Goal: Check status

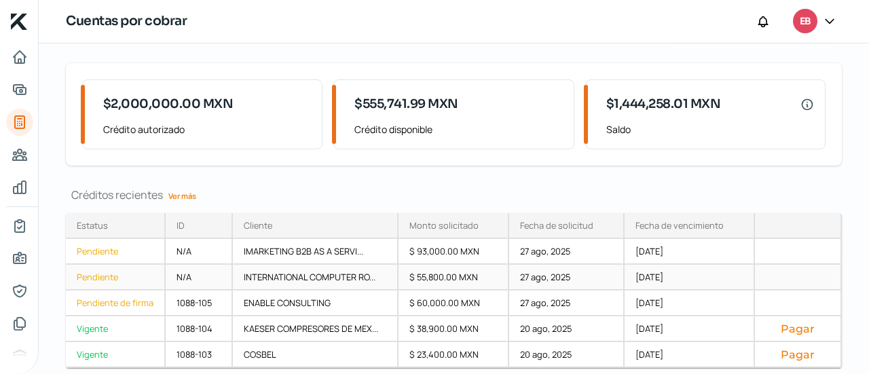
scroll to position [189, 0]
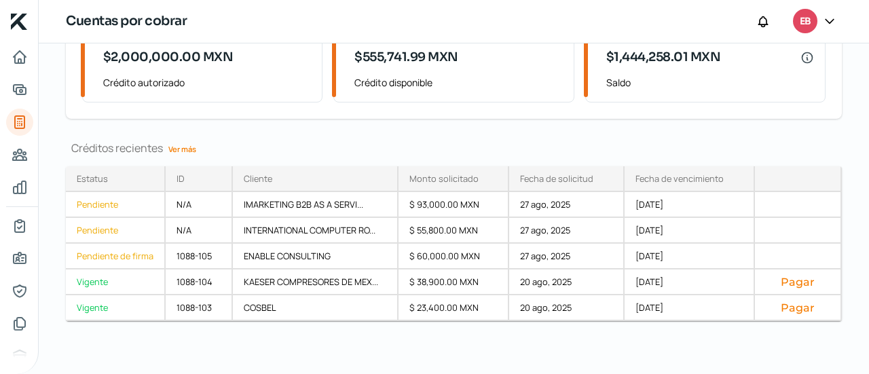
click at [181, 151] on link "Ver más" at bounding box center [182, 148] width 39 height 21
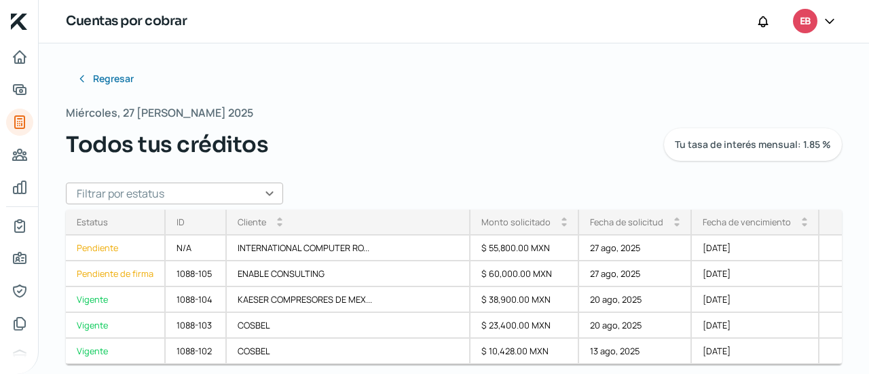
click at [248, 197] on input "text" at bounding box center [174, 194] width 217 height 22
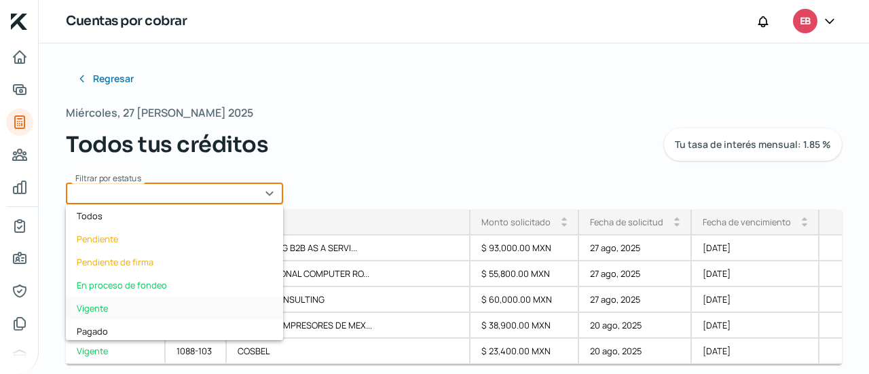
click at [167, 302] on div "Vigente" at bounding box center [174, 308] width 217 height 23
type input "Vigente"
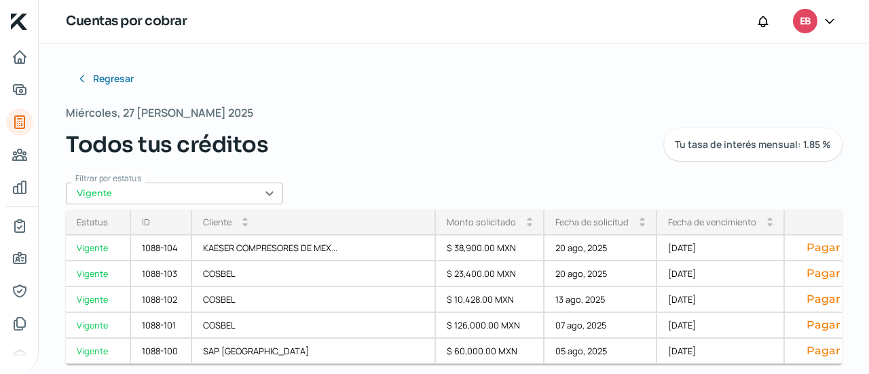
click at [657, 228] on div "Fecha de vencimiento arrow_drop_up arrow_drop_down" at bounding box center [721, 223] width 128 height 26
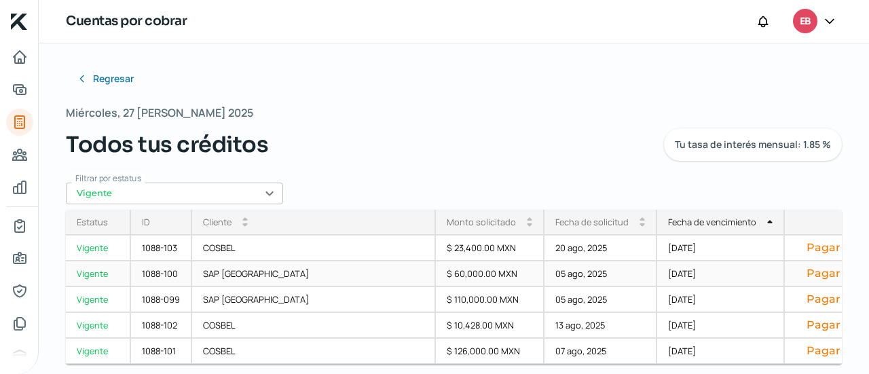
scroll to position [257, 0]
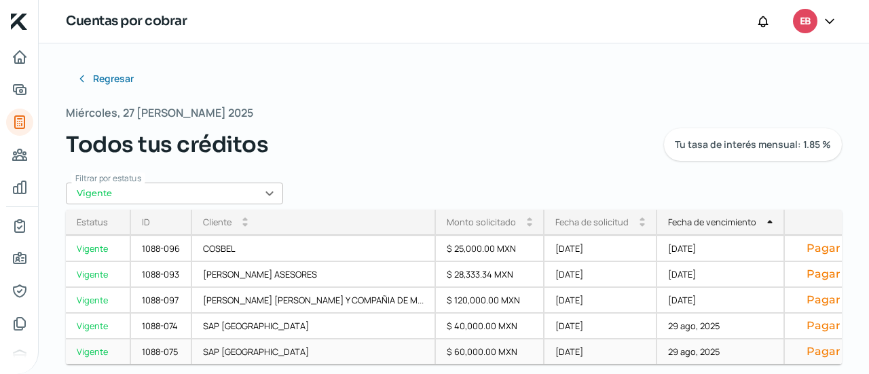
click at [571, 352] on div "[DATE]" at bounding box center [600, 352] width 113 height 26
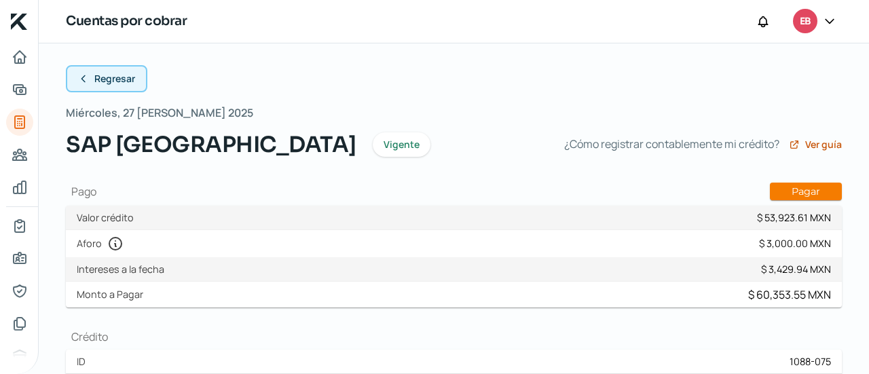
click at [120, 88] on button "Regresar" at bounding box center [106, 78] width 81 height 27
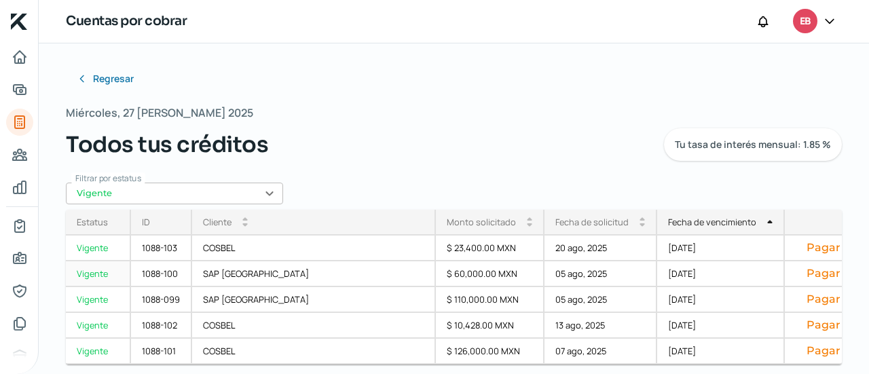
scroll to position [257, 0]
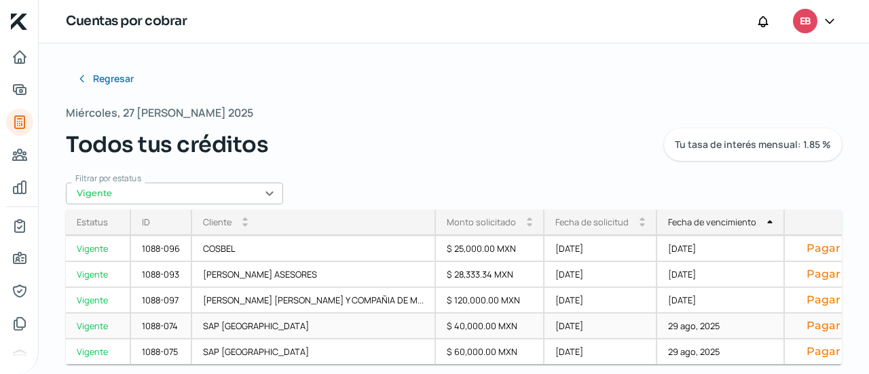
click at [657, 328] on div "29 ago, 2025" at bounding box center [721, 327] width 128 height 26
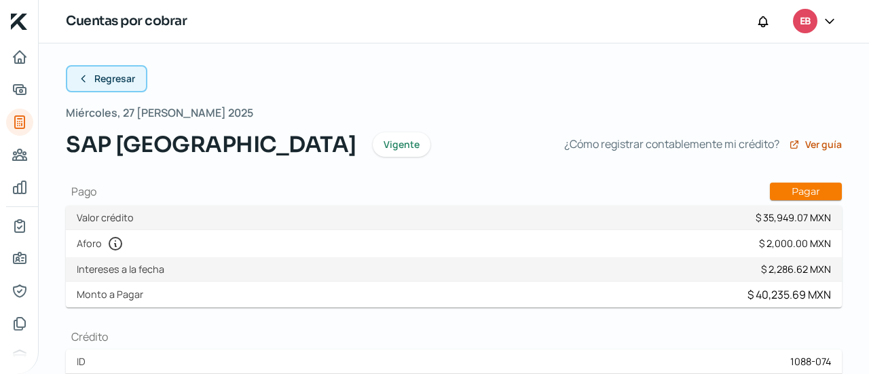
click at [136, 83] on button "Regresar" at bounding box center [106, 78] width 81 height 27
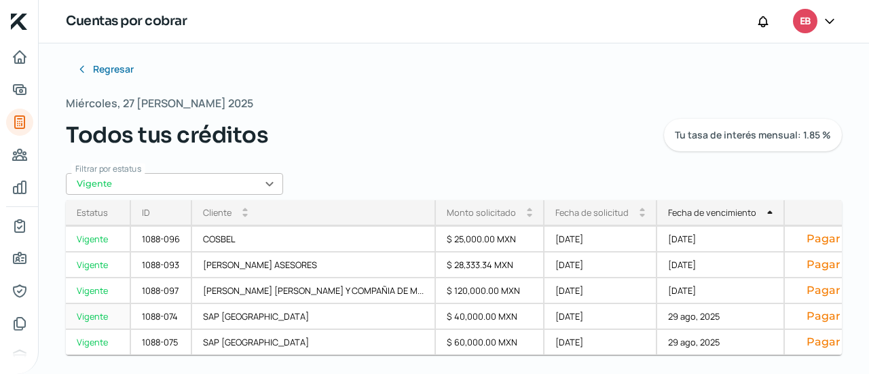
scroll to position [12, 0]
